Goal: Check status: Check status

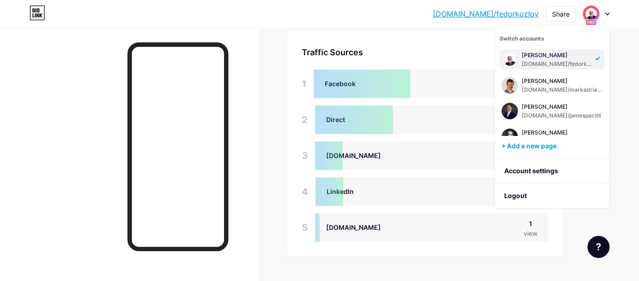
scroll to position [145, 0]
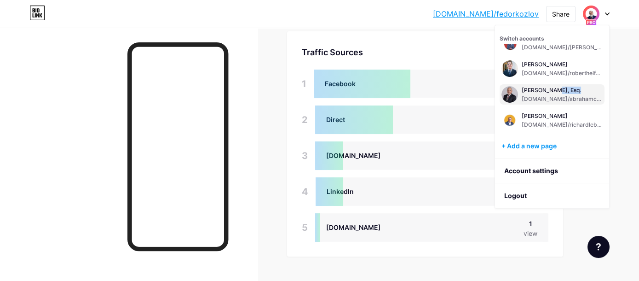
click at [541, 95] on div "[DOMAIN_NAME]/abrahamcardenas" at bounding box center [562, 98] width 81 height 7
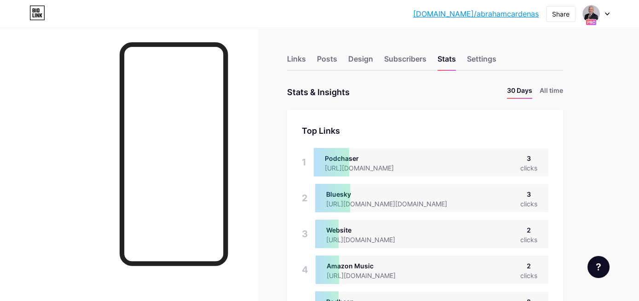
scroll to position [301, 638]
click at [556, 86] on li "All time" at bounding box center [550, 92] width 23 height 13
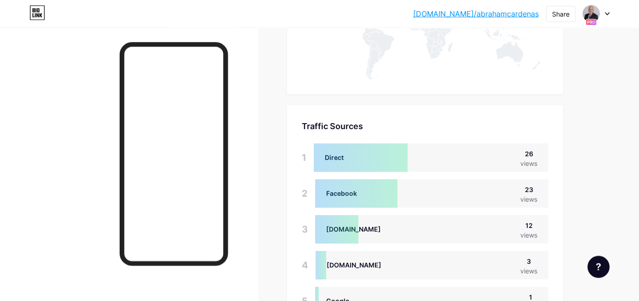
scroll to position [629, 0]
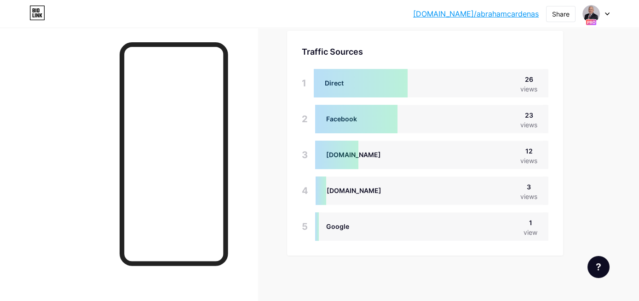
click at [604, 14] on div at bounding box center [596, 14] width 27 height 17
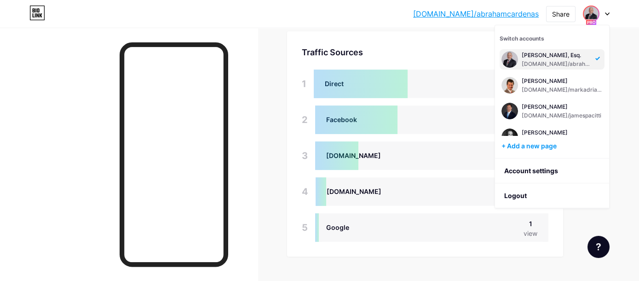
scroll to position [281, 638]
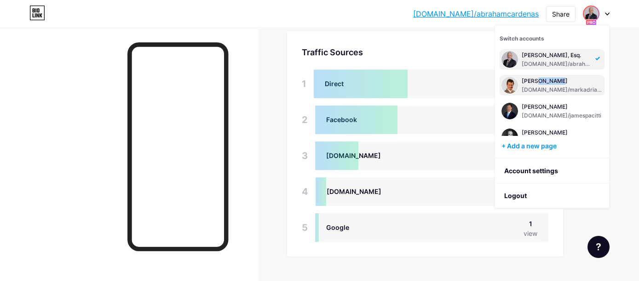
click at [555, 83] on div "[PERSON_NAME]" at bounding box center [562, 80] width 81 height 7
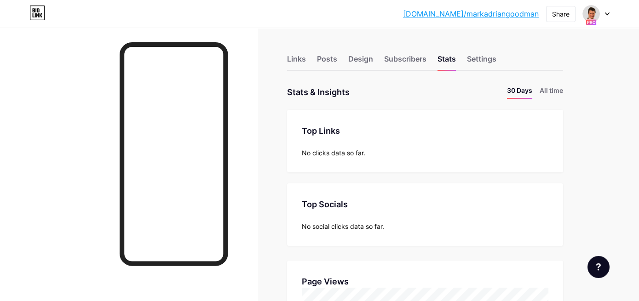
scroll to position [301, 638]
click at [560, 92] on li "All time" at bounding box center [550, 92] width 23 height 13
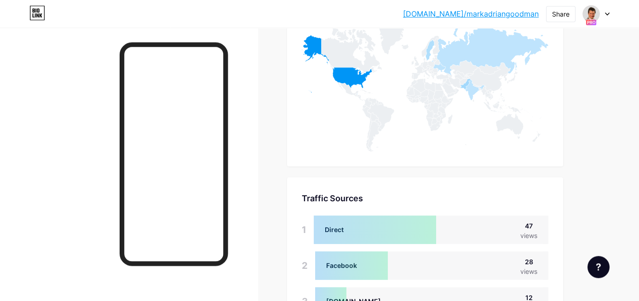
scroll to position [629, 0]
